Goal: Information Seeking & Learning: Learn about a topic

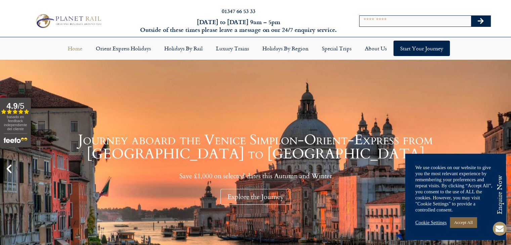
click at [466, 222] on link "Accept All" at bounding box center [463, 223] width 27 height 10
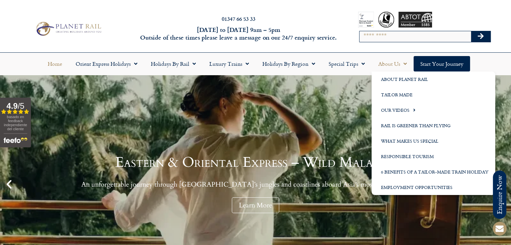
click at [393, 64] on link "About Us" at bounding box center [393, 63] width 42 height 15
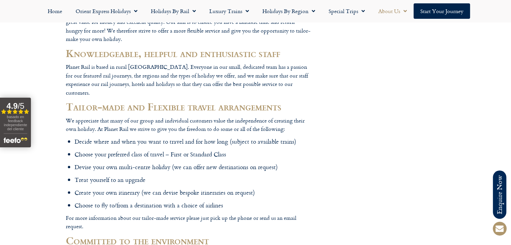
scroll to position [572, 0]
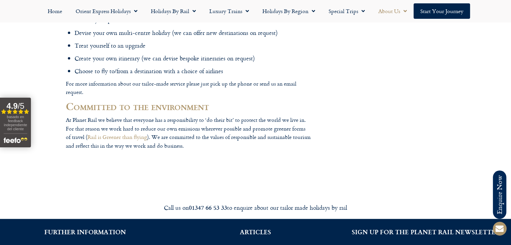
click at [199, 130] on p "At Planet Rail we believe that everyone has a responsibility to ‘do their bit’ …" at bounding box center [188, 133] width 245 height 34
